Goal: Task Accomplishment & Management: Use online tool/utility

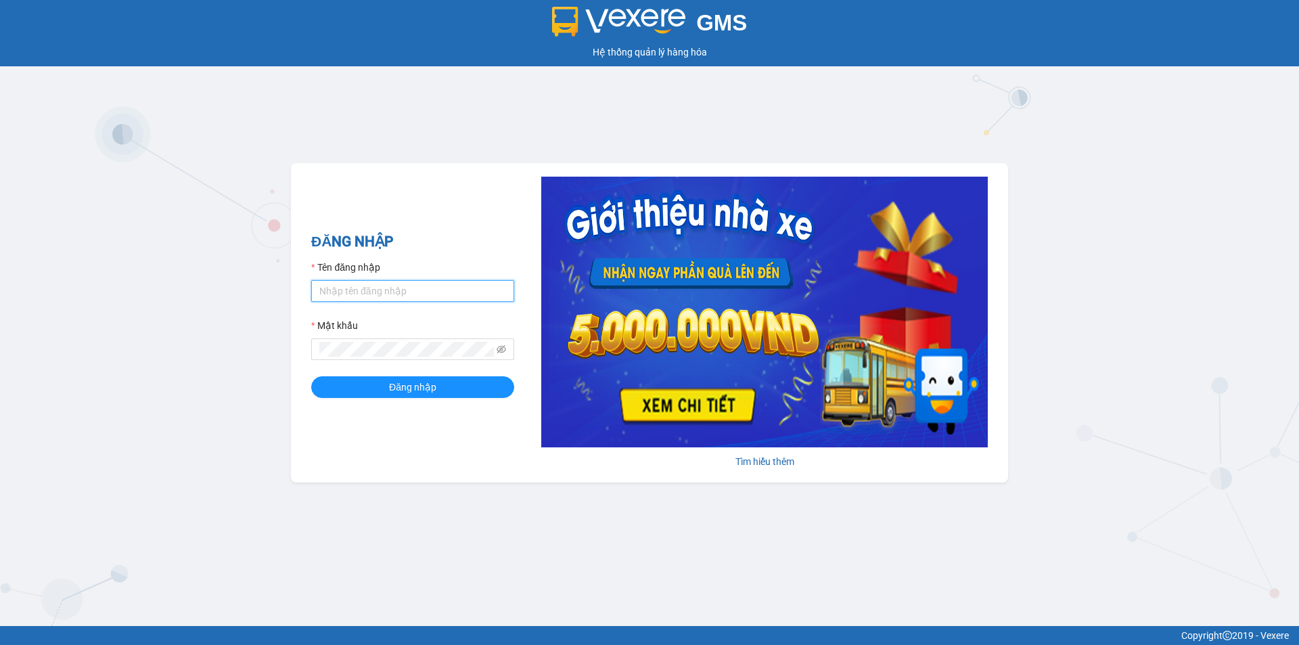
click at [342, 286] on input "Tên đăng nhập" at bounding box center [412, 291] width 203 height 22
type input "thanhtra.tankimchi"
click at [311, 376] on button "Đăng nhập" at bounding box center [412, 387] width 203 height 22
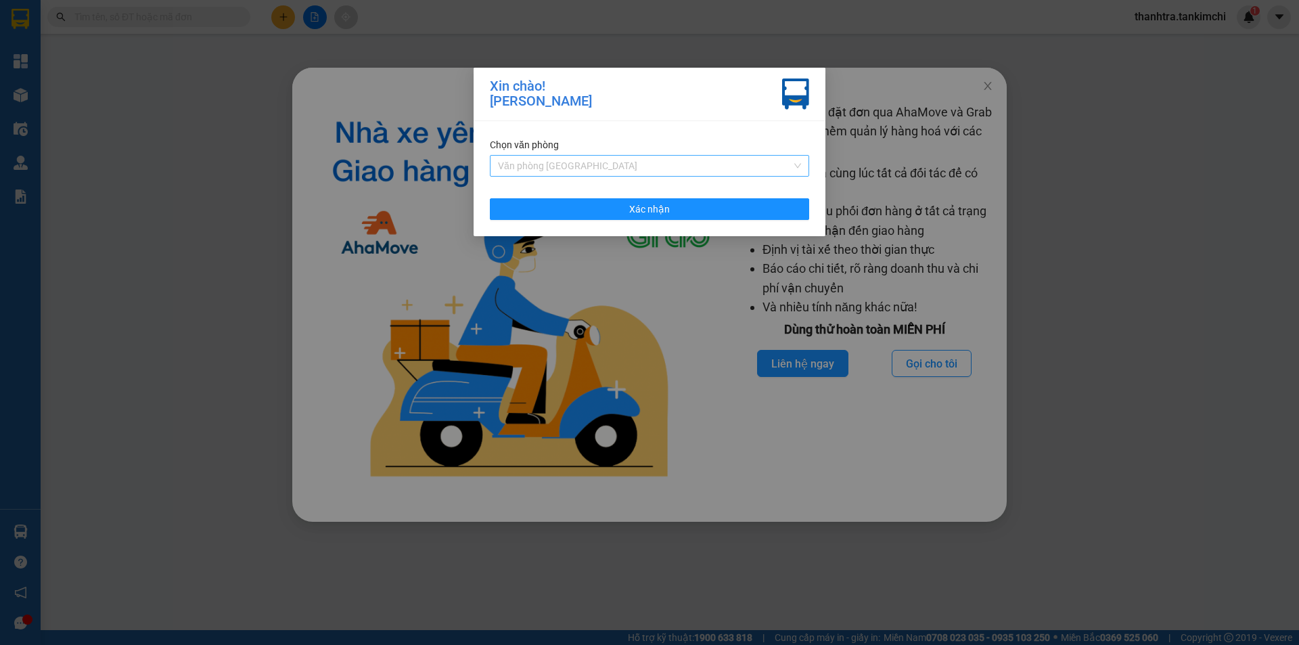
click at [753, 158] on span "Văn phòng [GEOGRAPHIC_DATA]" at bounding box center [649, 166] width 303 height 20
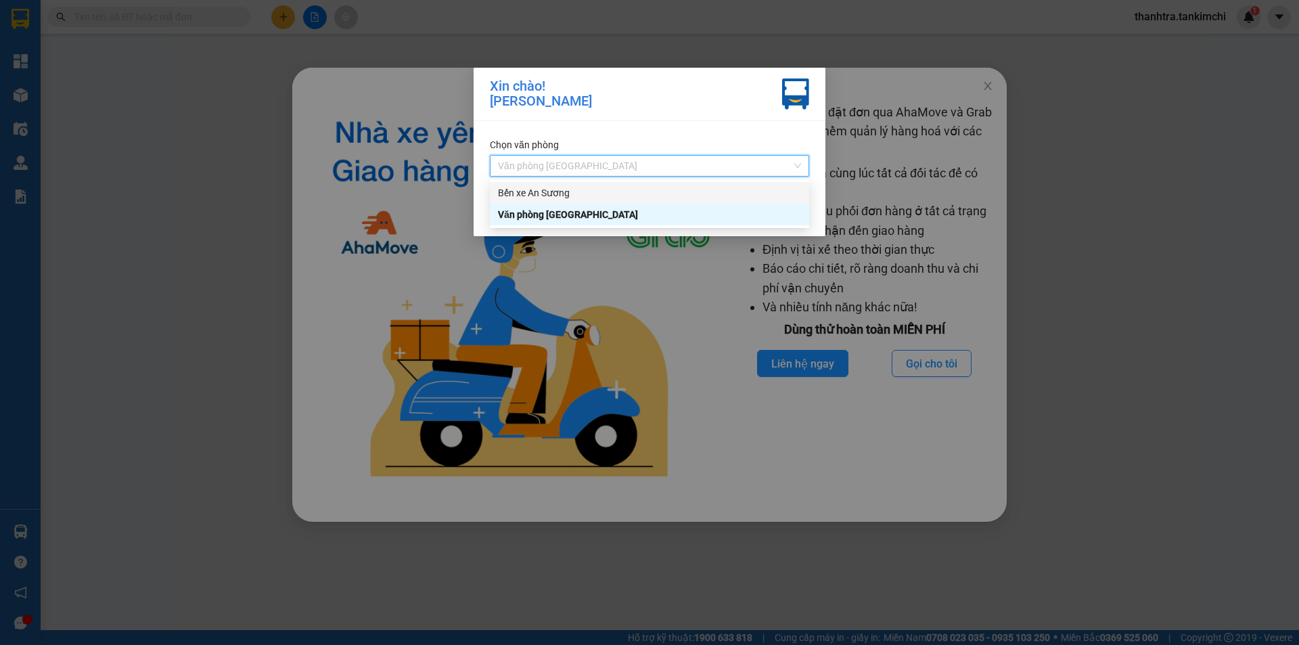
click at [660, 189] on div "Bến xe An Sương" at bounding box center [649, 192] width 303 height 15
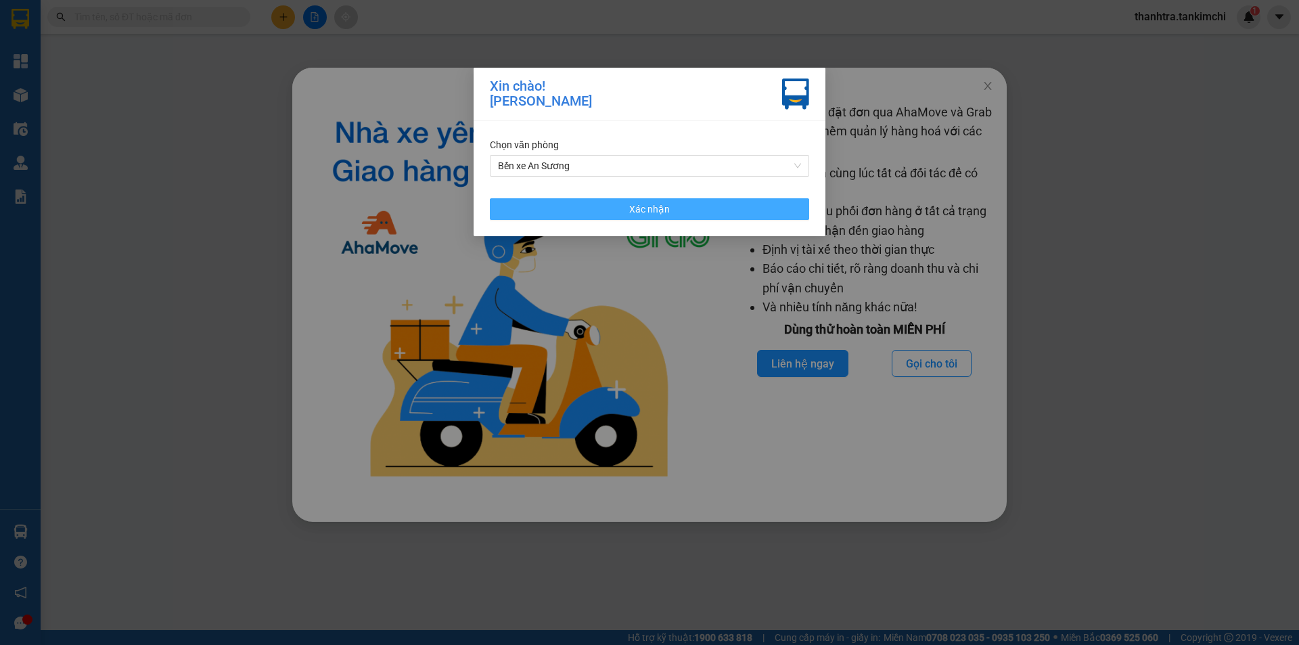
click at [617, 210] on button "Xác nhận" at bounding box center [649, 209] width 319 height 22
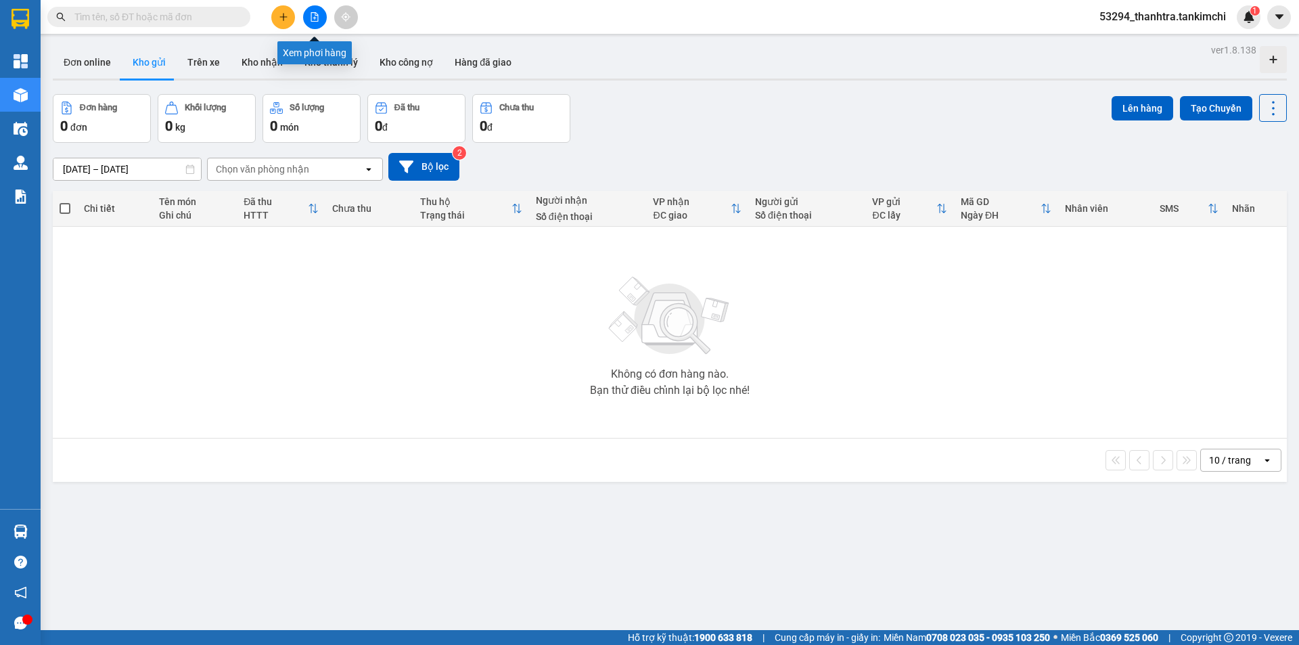
click at [319, 16] on button at bounding box center [315, 17] width 24 height 24
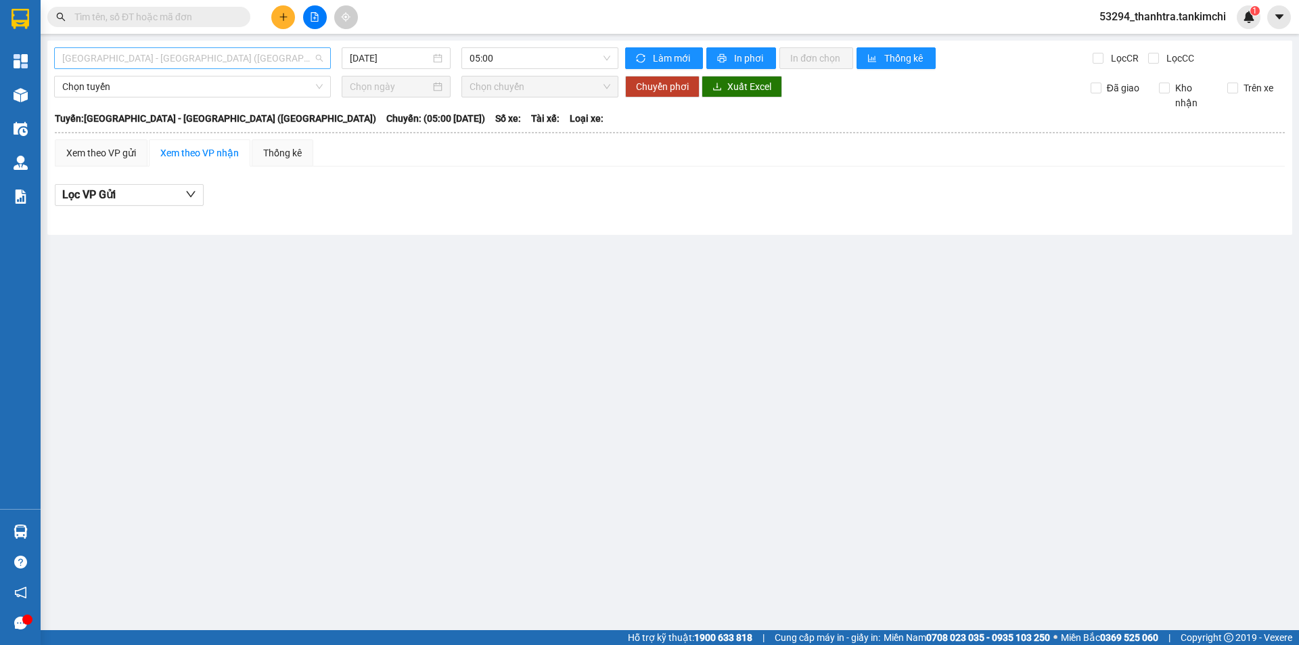
click at [242, 60] on span "Đà Nẵng - Hà Nội (Hàng)" at bounding box center [192, 58] width 260 height 20
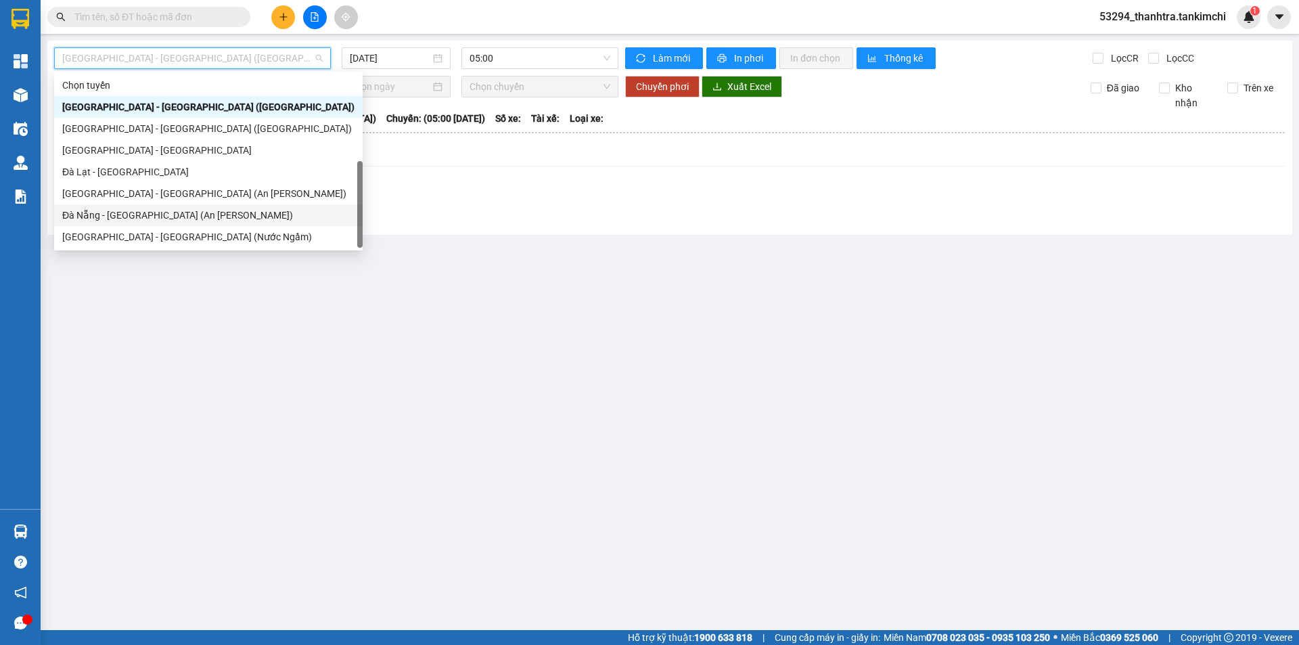
scroll to position [22, 0]
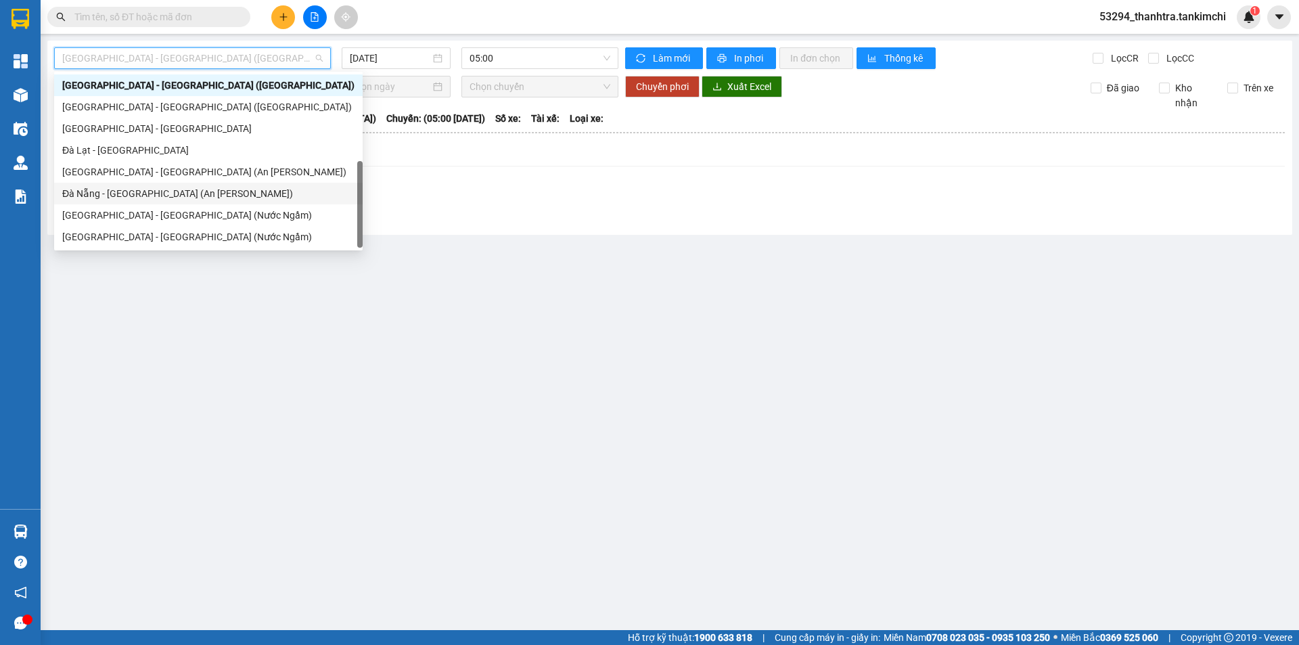
click at [119, 188] on div "Đà Nẵng - Sài Gòn (An Sương)" at bounding box center [208, 193] width 292 height 15
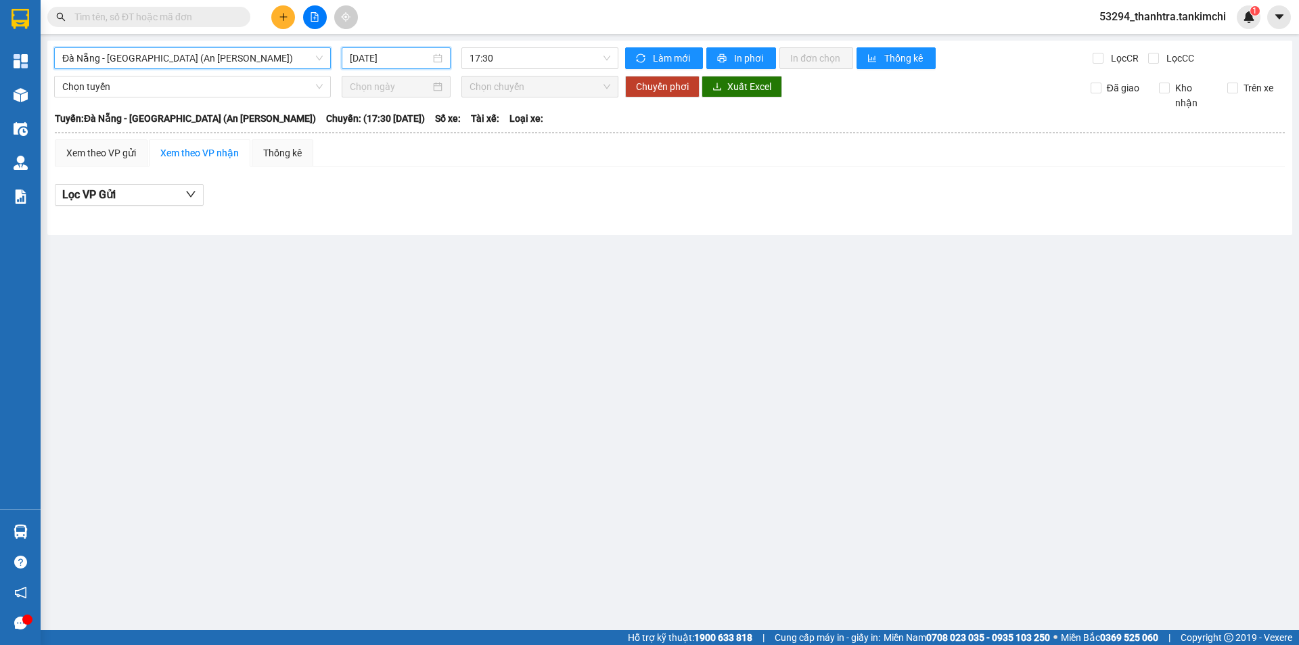
click at [387, 58] on input "15/08/2025" at bounding box center [390, 58] width 81 height 15
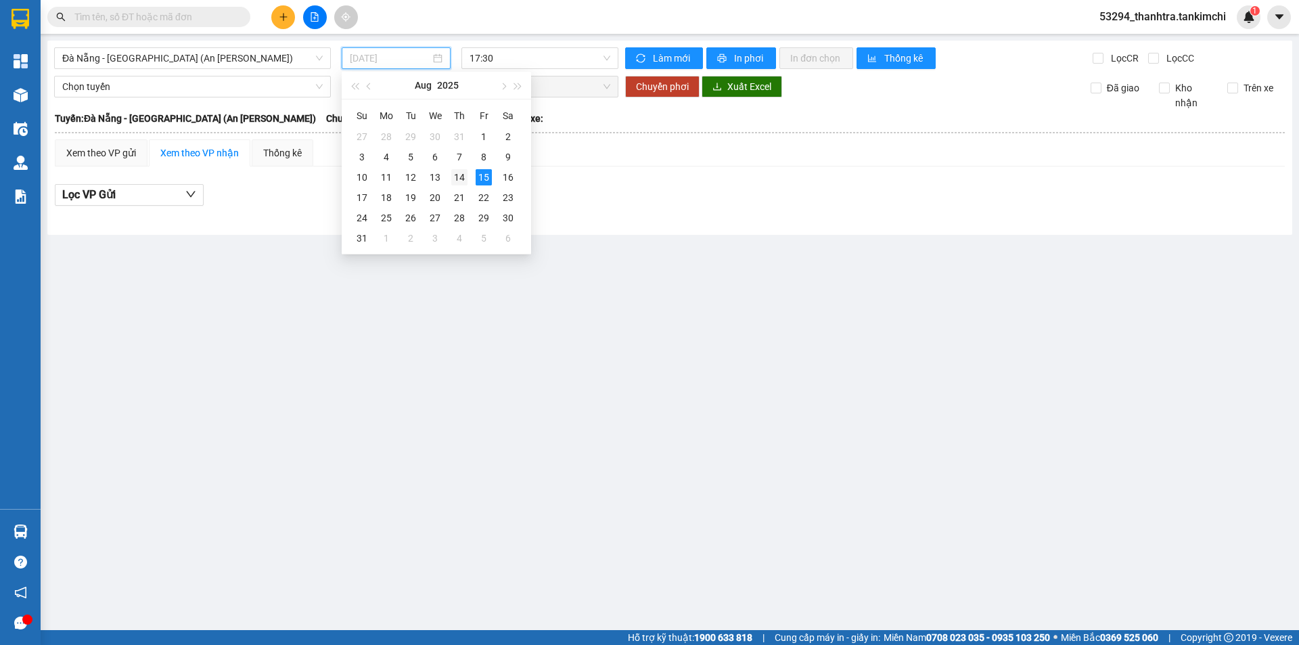
click at [455, 175] on div "14" at bounding box center [459, 177] width 16 height 16
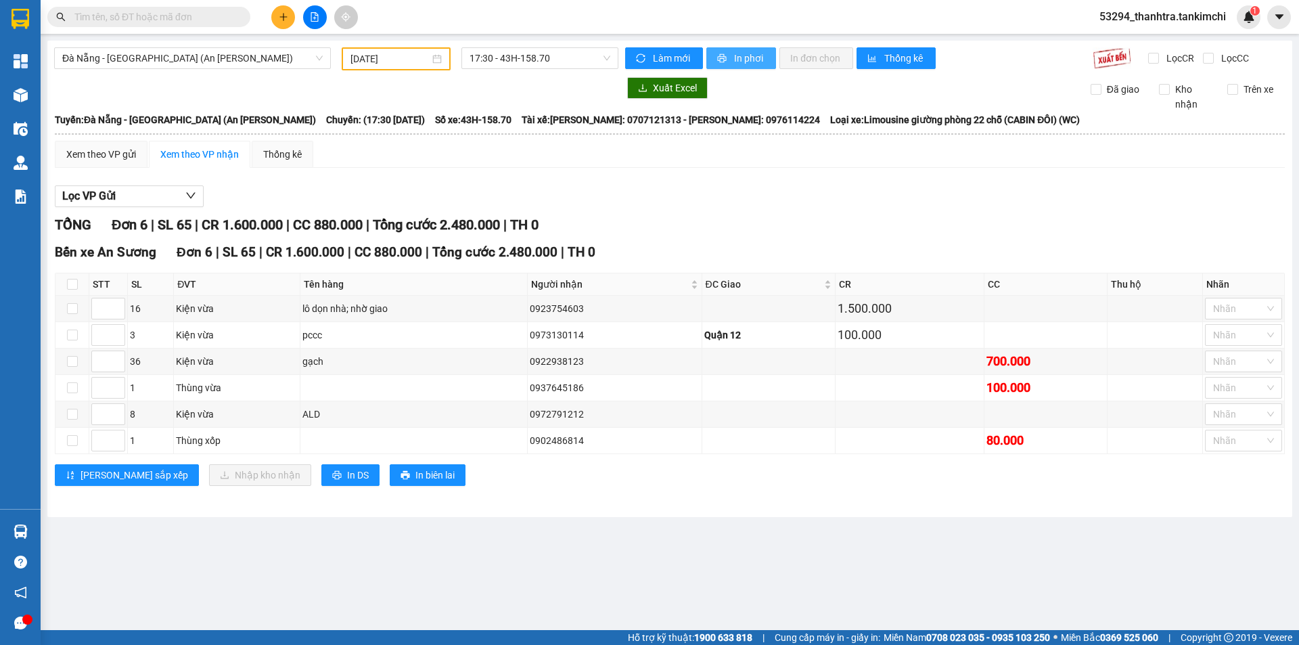
click at [719, 55] on icon "printer" at bounding box center [722, 58] width 9 height 9
click at [359, 60] on input "14/08/2025" at bounding box center [389, 58] width 79 height 15
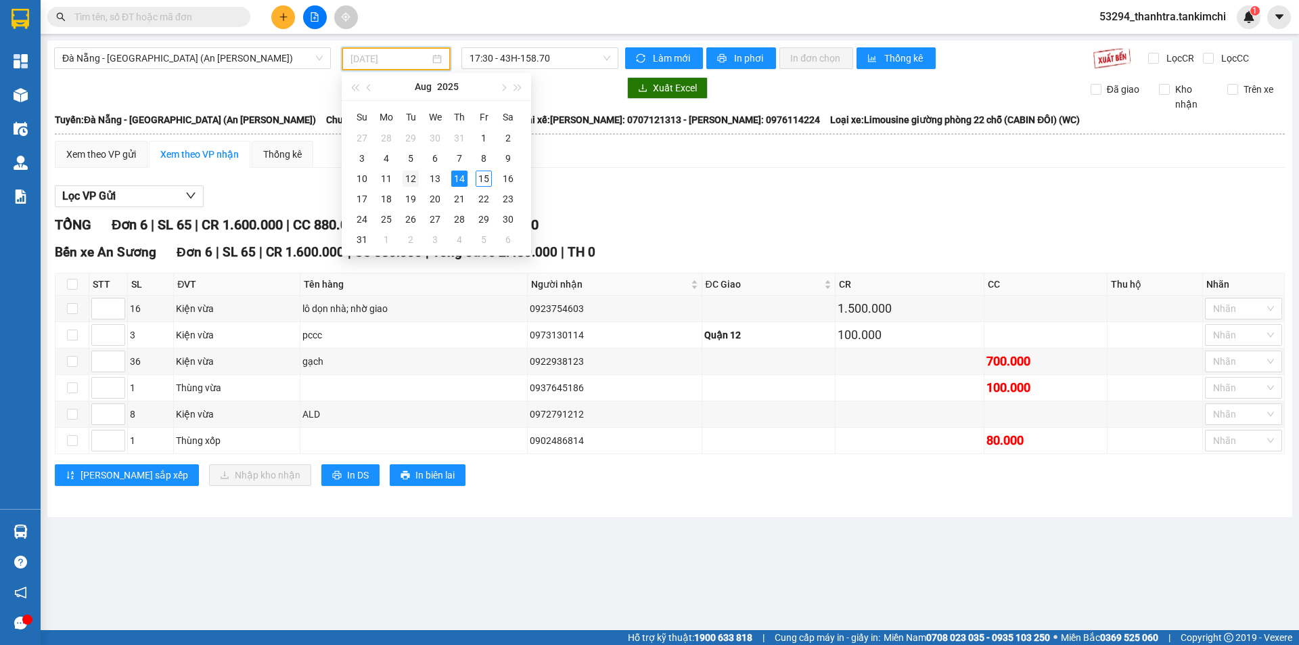
click at [405, 174] on div "12" at bounding box center [411, 178] width 16 height 16
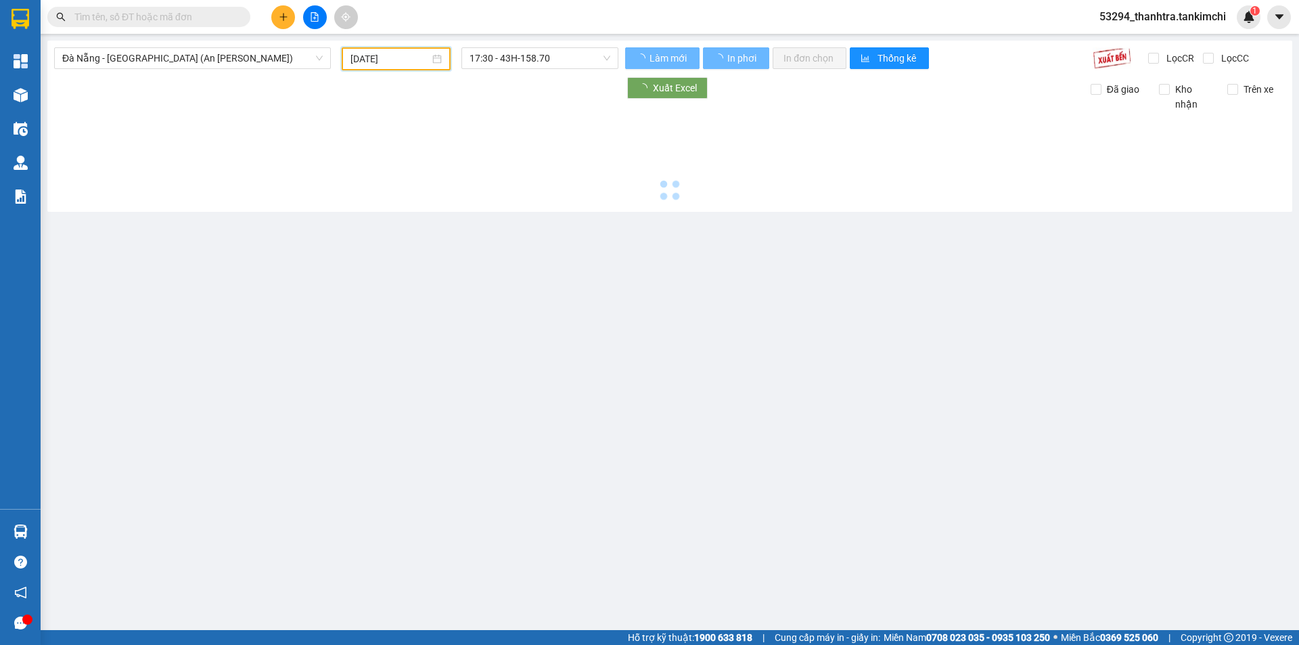
type input "12/08/2025"
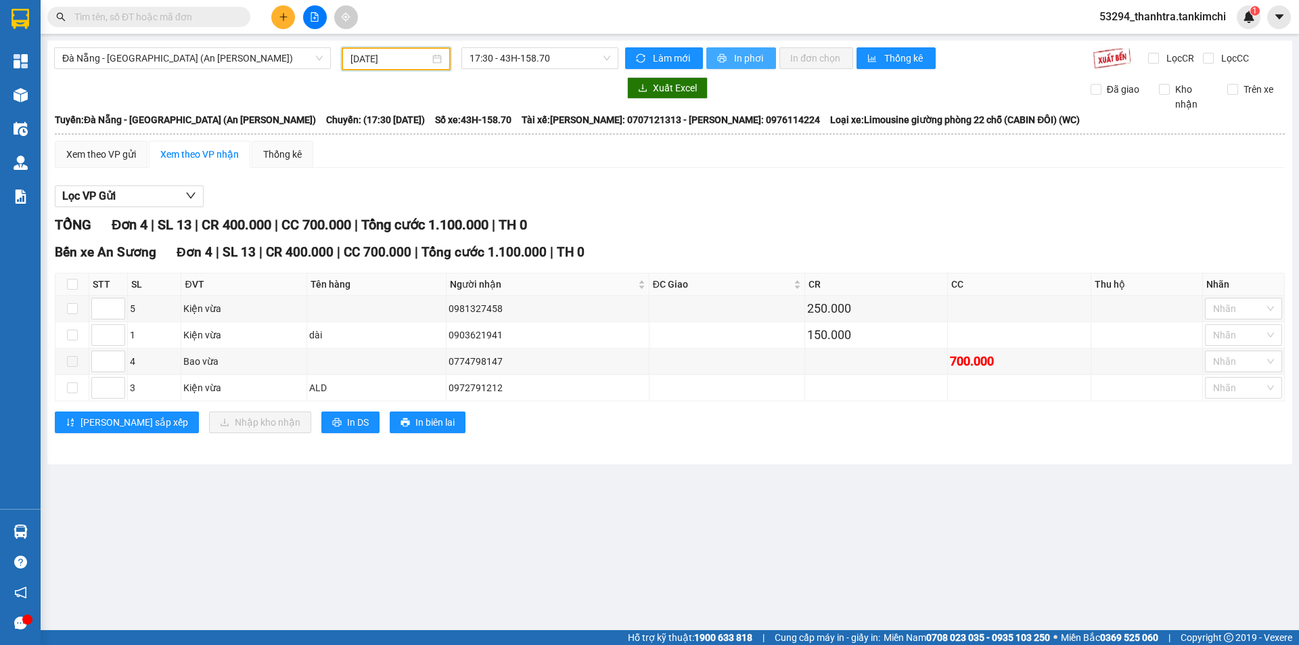
click at [725, 55] on icon "printer" at bounding box center [721, 57] width 9 height 9
click at [737, 47] on button "In phơi" at bounding box center [741, 58] width 70 height 22
click at [444, 55] on div "12/08/2025" at bounding box center [396, 58] width 109 height 23
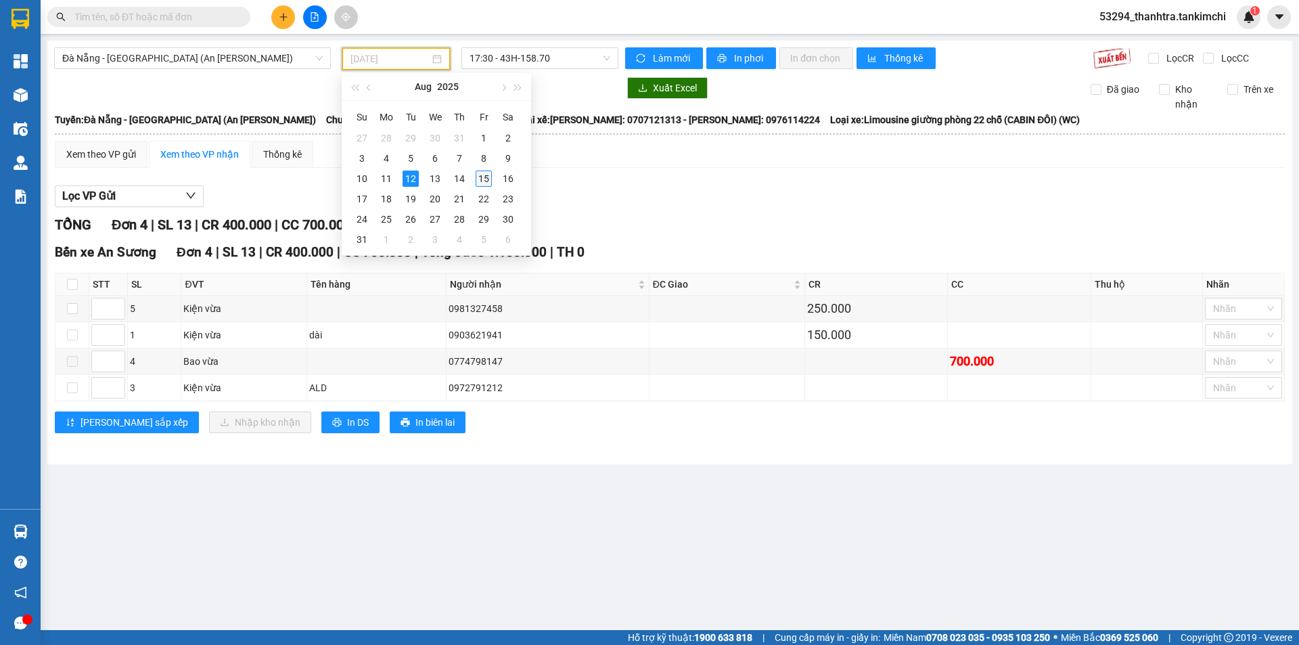
click at [482, 174] on div "15" at bounding box center [484, 178] width 16 height 16
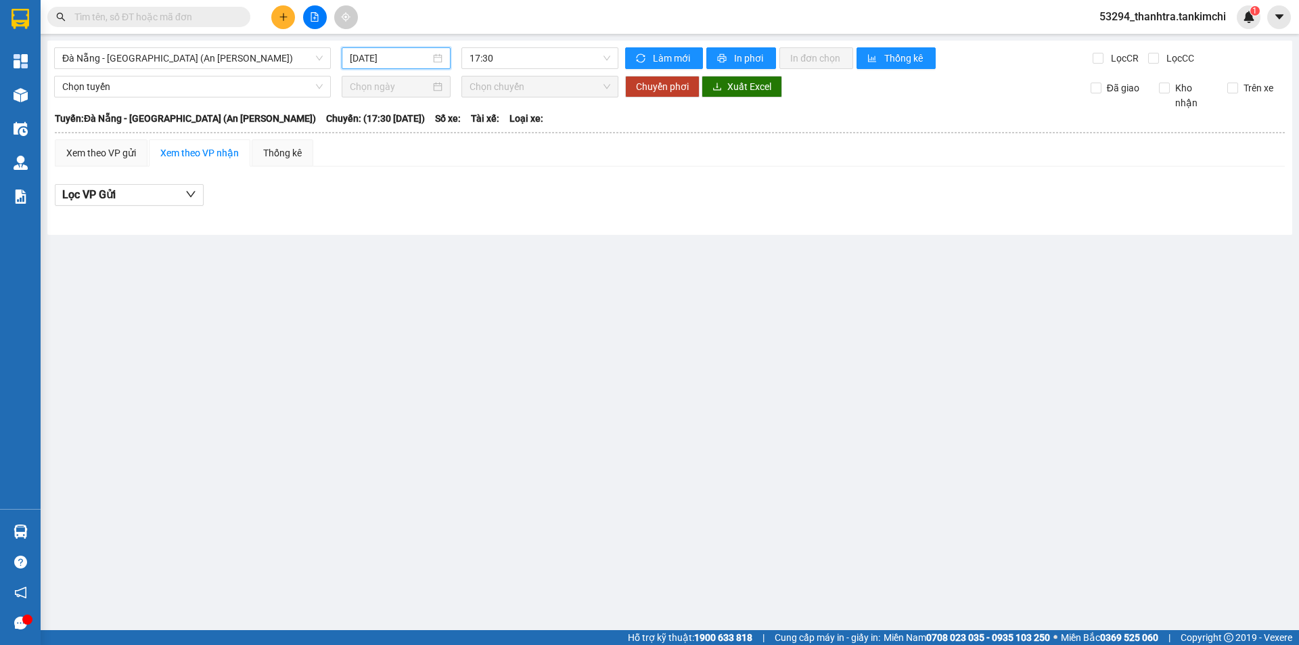
click at [393, 47] on div "Đà Nẵng - Sài Gòn (An Sương) 15/08/2025 17:30 Làm mới In phơi In đơn chọn Thống…" at bounding box center [669, 138] width 1245 height 194
click at [394, 56] on input "15/08/2025" at bounding box center [390, 58] width 81 height 15
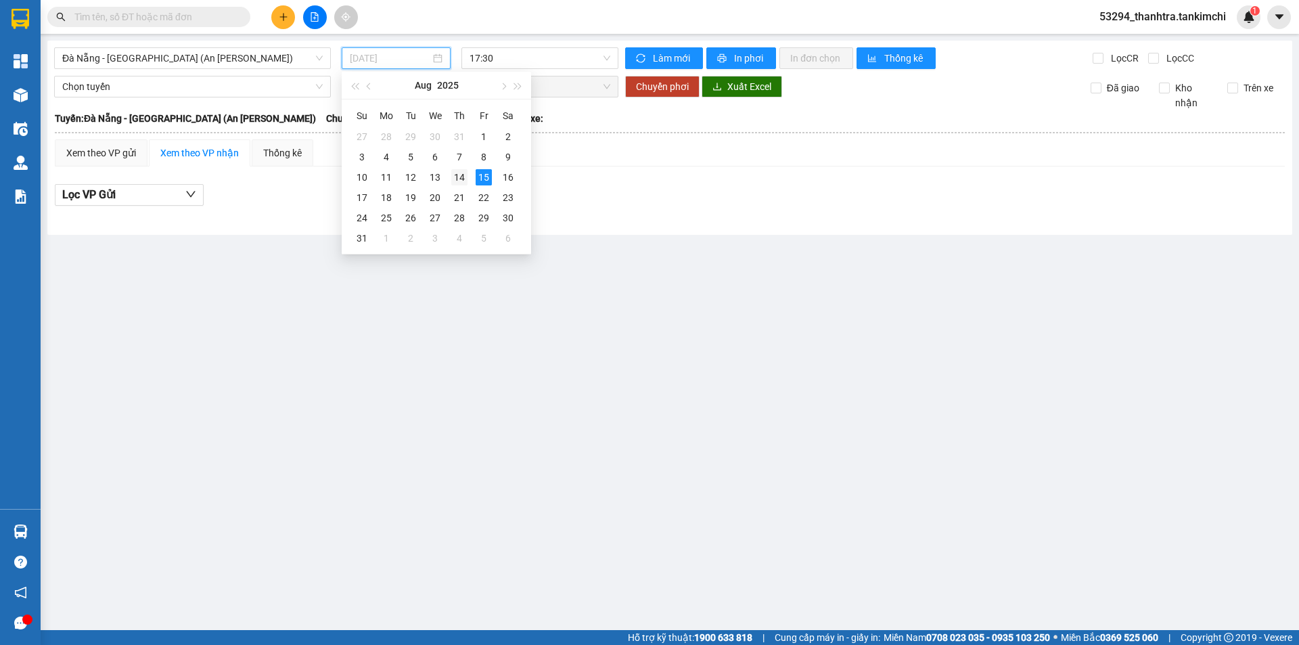
click at [458, 175] on div "14" at bounding box center [459, 177] width 16 height 16
type input "14/08/2025"
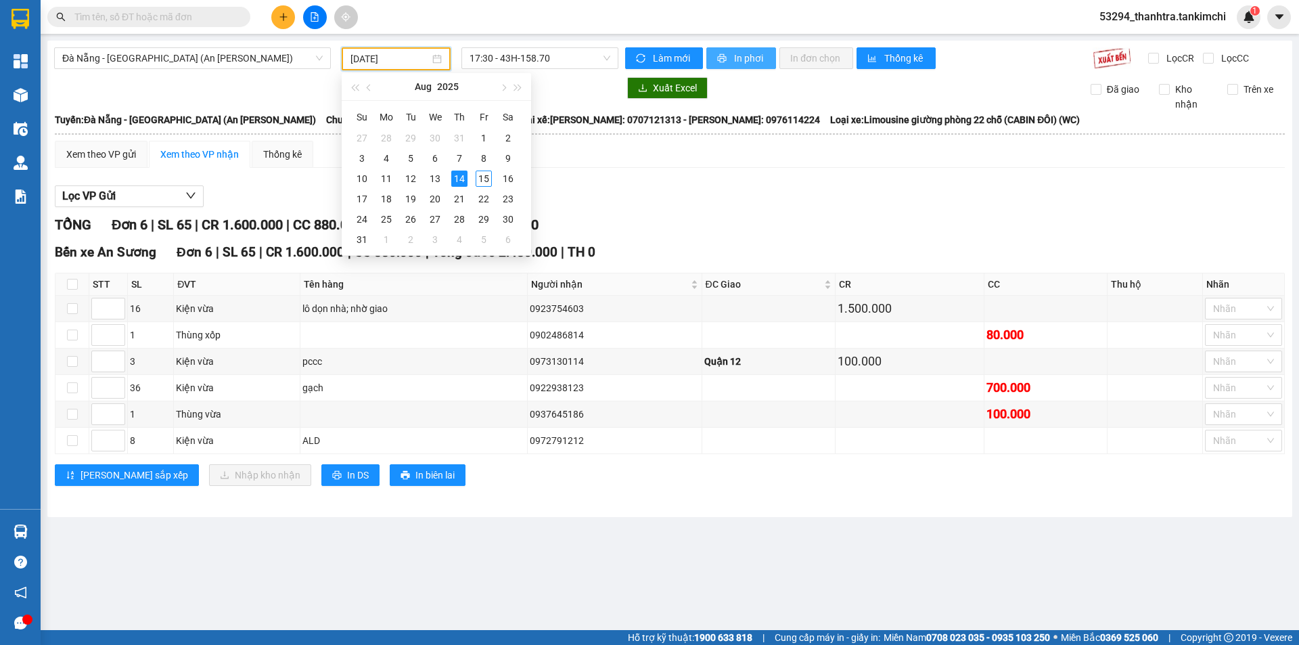
click at [738, 59] on span "In phơi" at bounding box center [749, 58] width 31 height 15
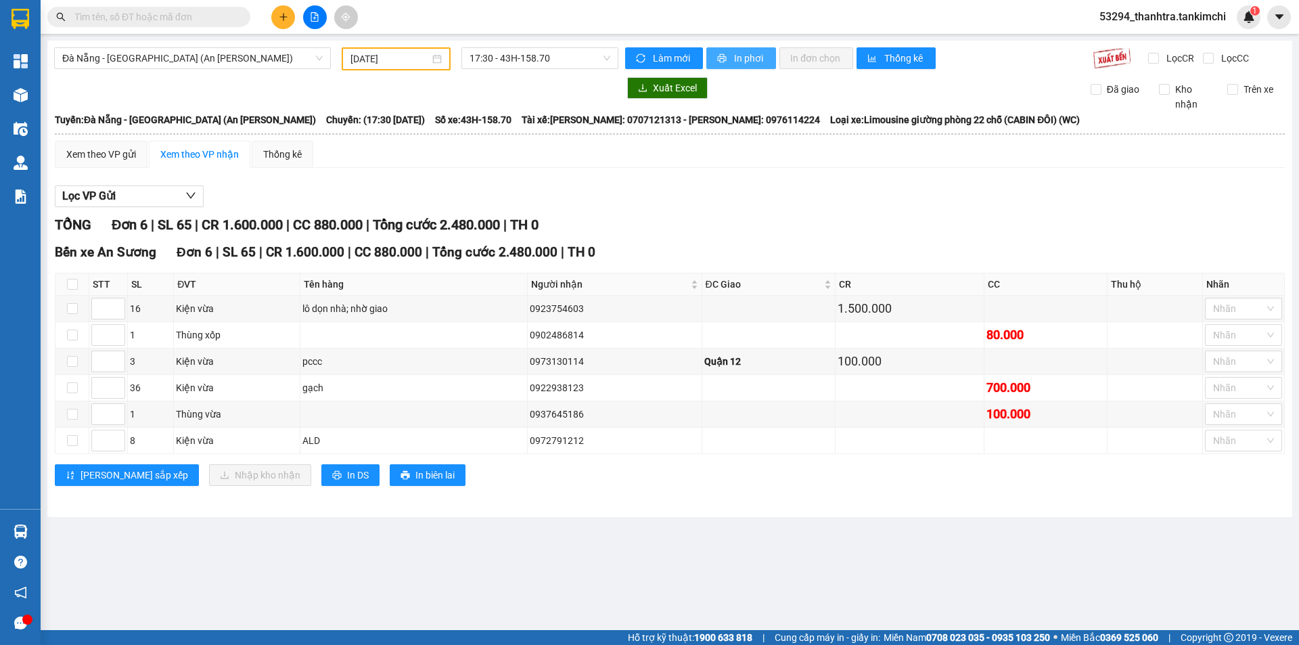
drag, startPoint x: 740, startPoint y: 33, endPoint x: 731, endPoint y: 56, distance: 24.9
click at [740, 36] on section "Kết quả tìm kiếm ( 0 ) Bộ lọc No Data 53294_thanhtra.tankimchi 1 Tổng Quan Kho …" at bounding box center [649, 322] width 1299 height 645
click at [736, 56] on span "In phơi" at bounding box center [749, 58] width 31 height 15
